Goal: Navigation & Orientation: Understand site structure

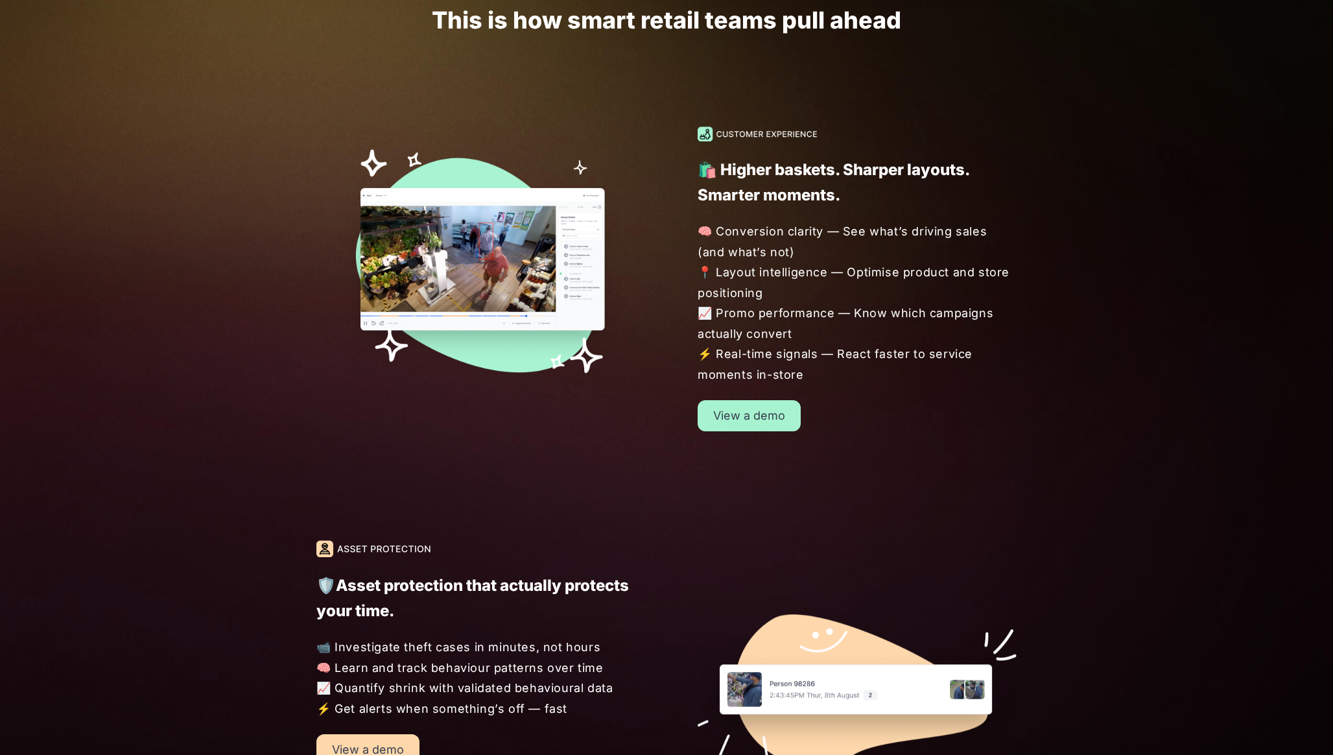
scroll to position [1127, 0]
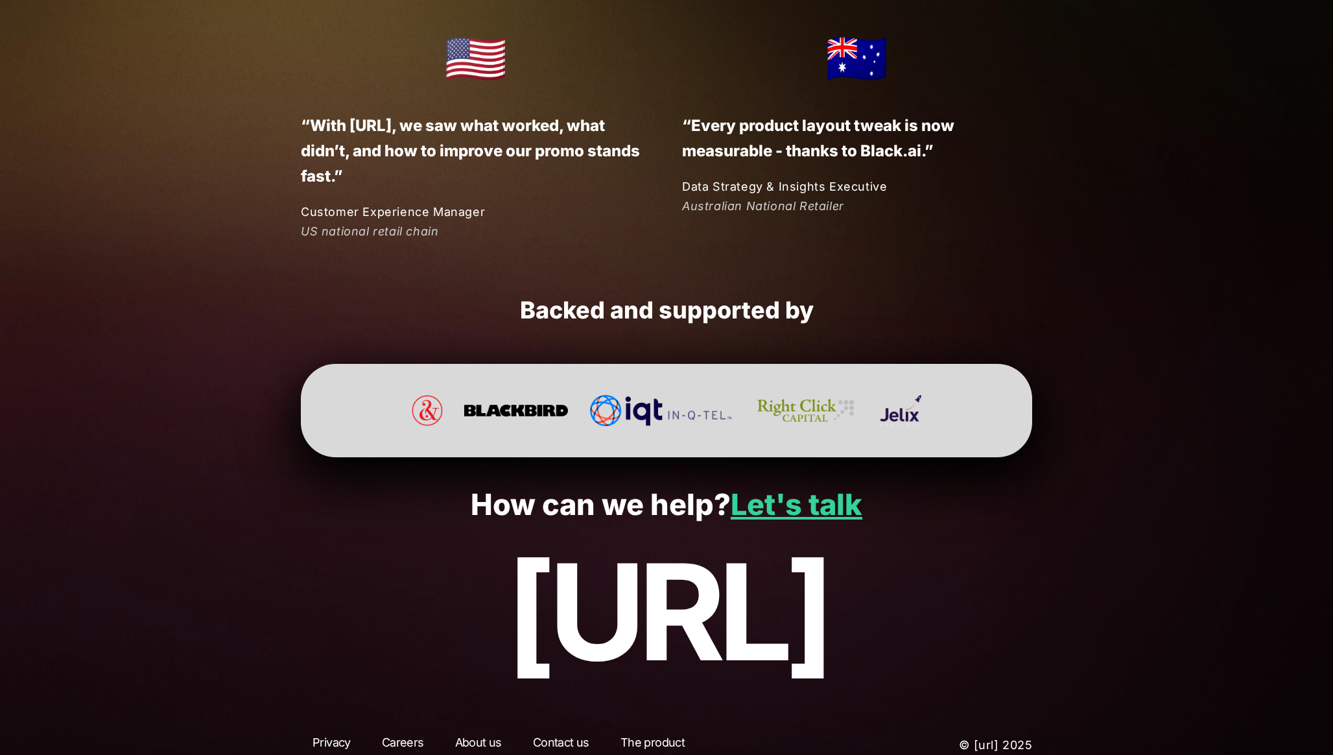
scroll to position [3280, 0]
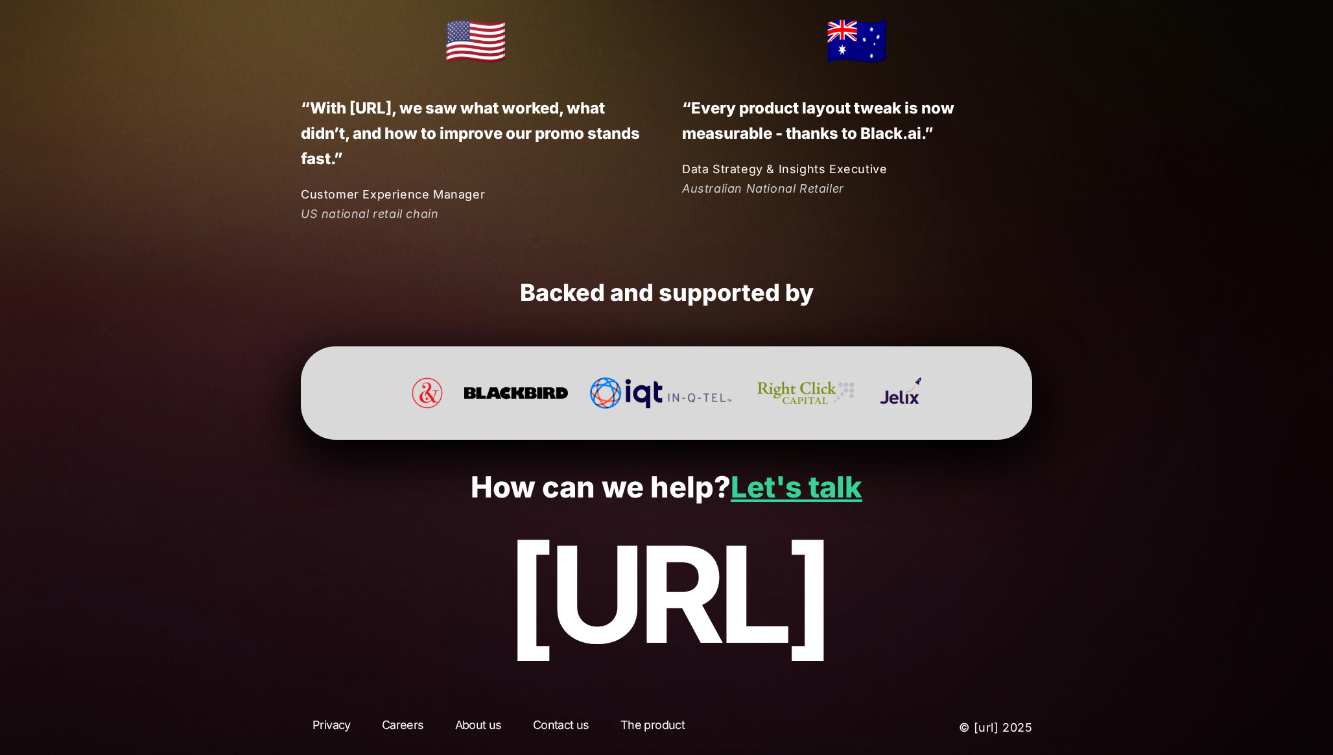
drag, startPoint x: 415, startPoint y: 579, endPoint x: 975, endPoint y: 589, distance: 559.8
click at [975, 589] on p "[URL]" at bounding box center [667, 594] width 1256 height 150
